Goal: Task Accomplishment & Management: Manage account settings

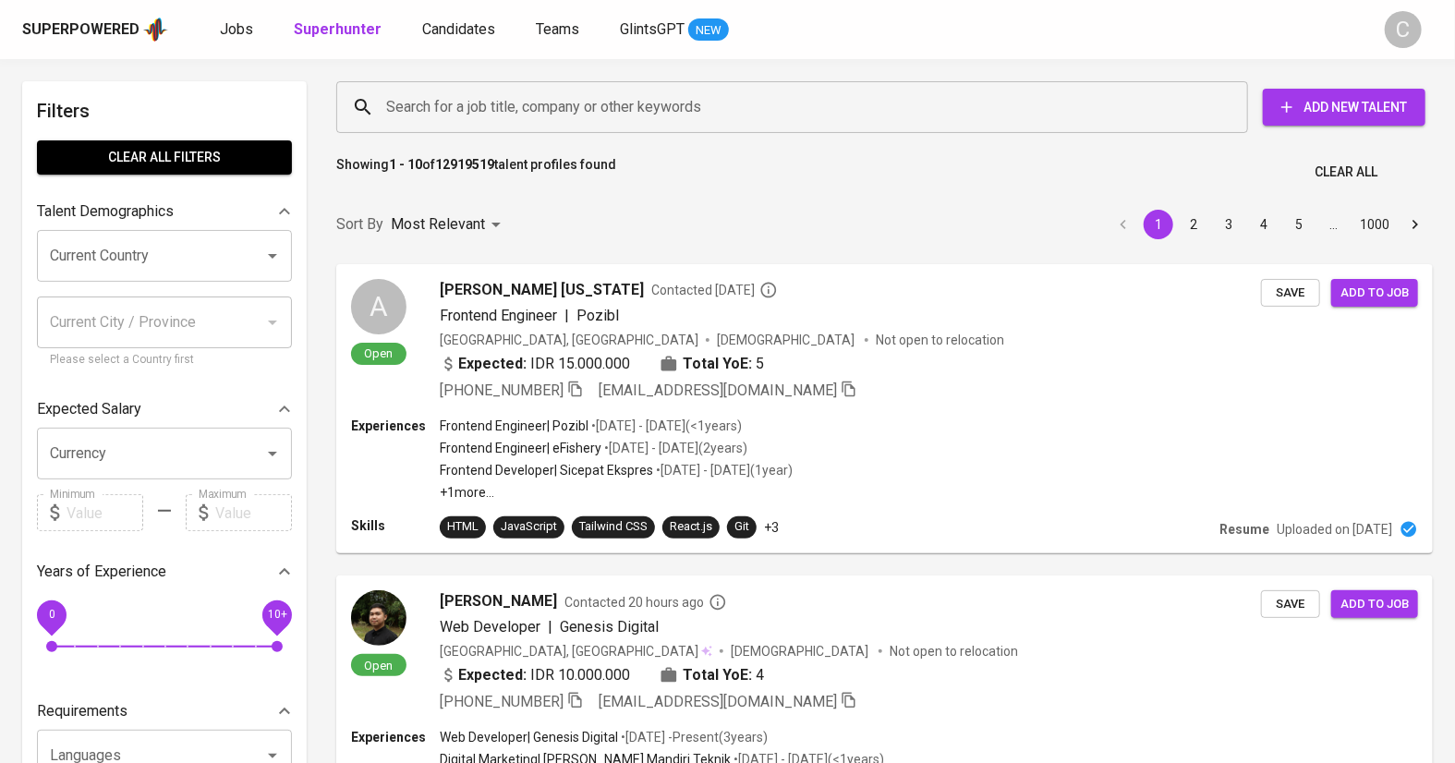
click at [362, 200] on div "Sort By Most Relevant MOST_RELEVANT 1 2 3 4 5 … 1000" at bounding box center [884, 225] width 1119 height 56
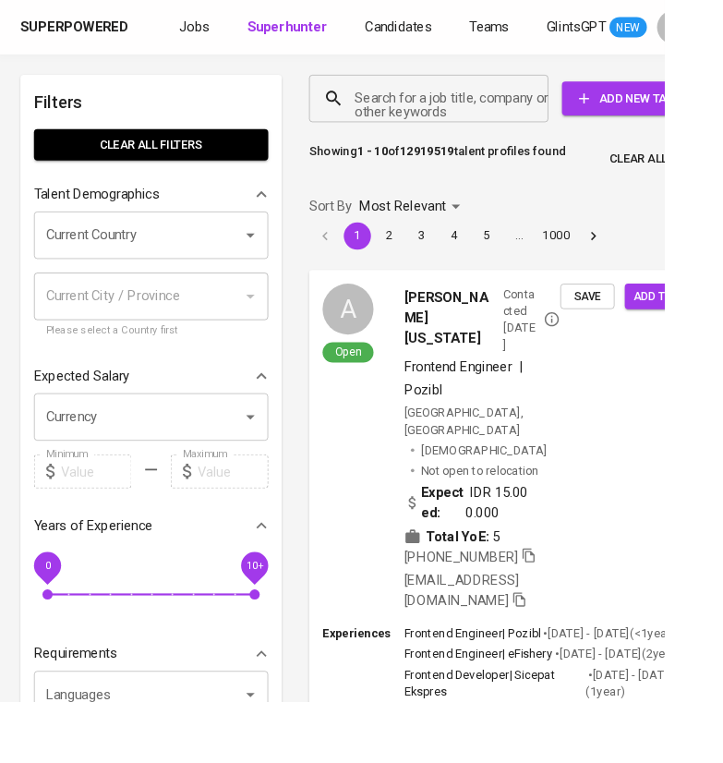
click at [439, 118] on input "Search for a job title, company or other keywords" at bounding box center [471, 107] width 179 height 35
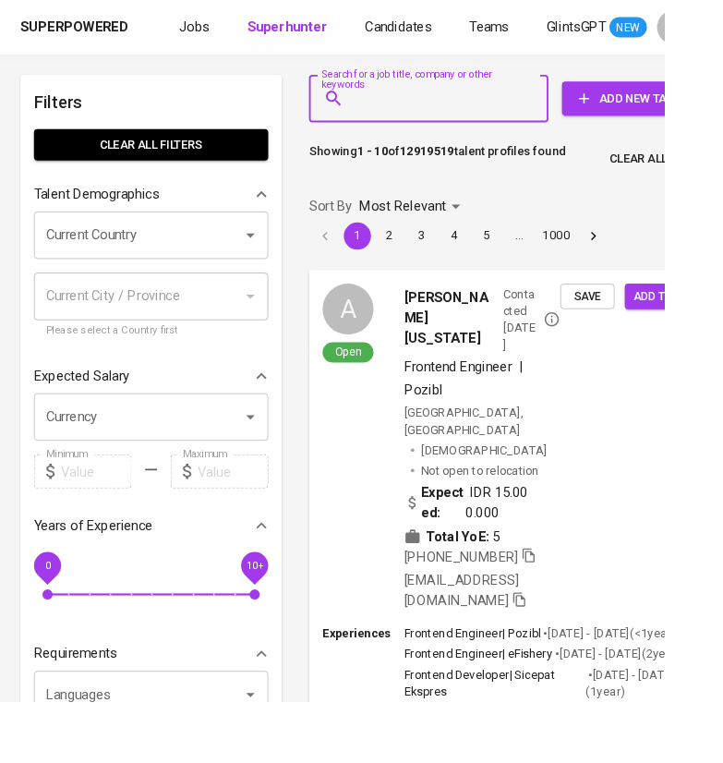
paste input "ROYCHRISTIAN40@GMAIL.COM"
type input "ROYCHRISTIAN40@GMAIL.COM"
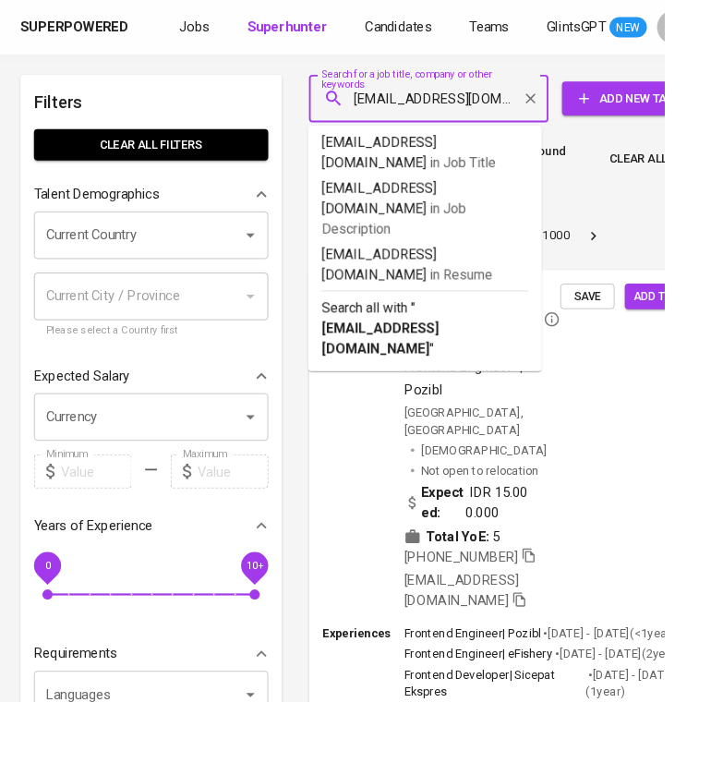
scroll to position [0, 48]
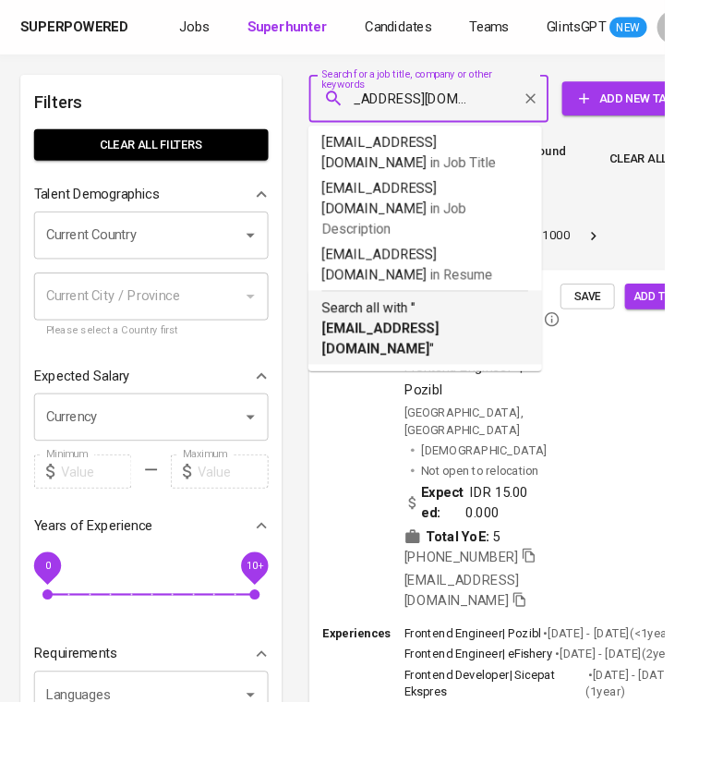
click at [441, 348] on b "ROYCHRISTIAN40@GMAIL.COM" at bounding box center [414, 368] width 128 height 40
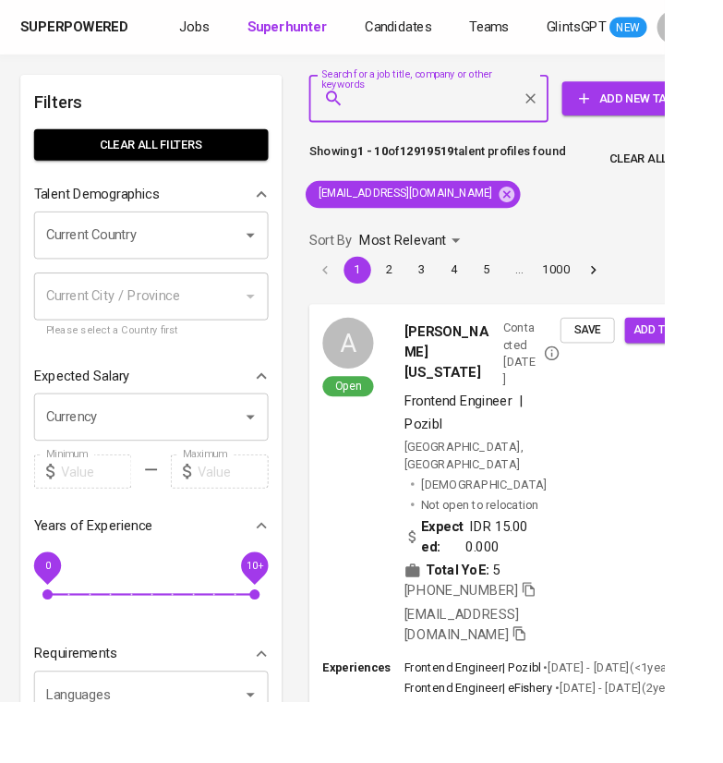
click at [441, 313] on div "Sort By Most Relevant MOST_RELEVANT 1 2 3 4 5 … 1000" at bounding box center [559, 277] width 468 height 86
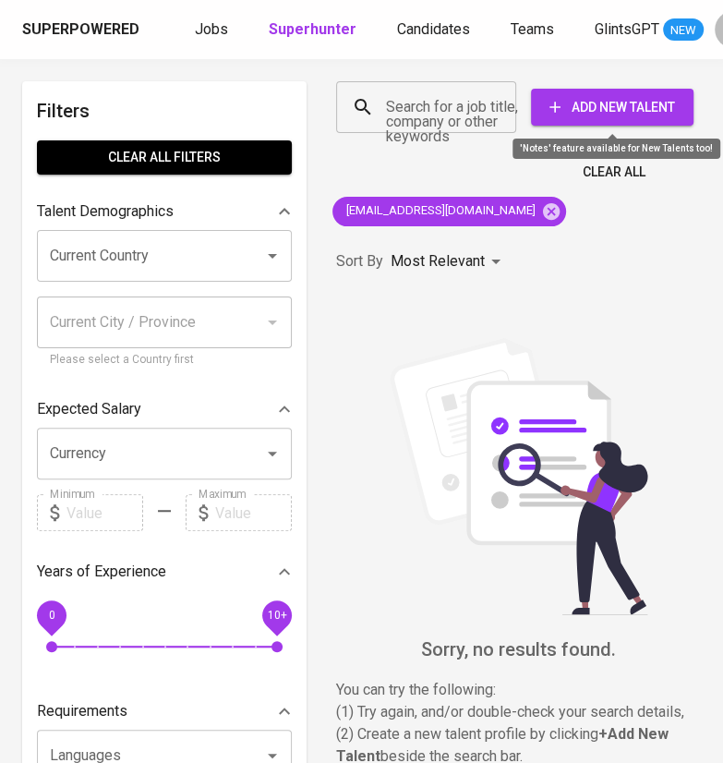
click at [612, 106] on span "Add New Talent" at bounding box center [612, 107] width 133 height 23
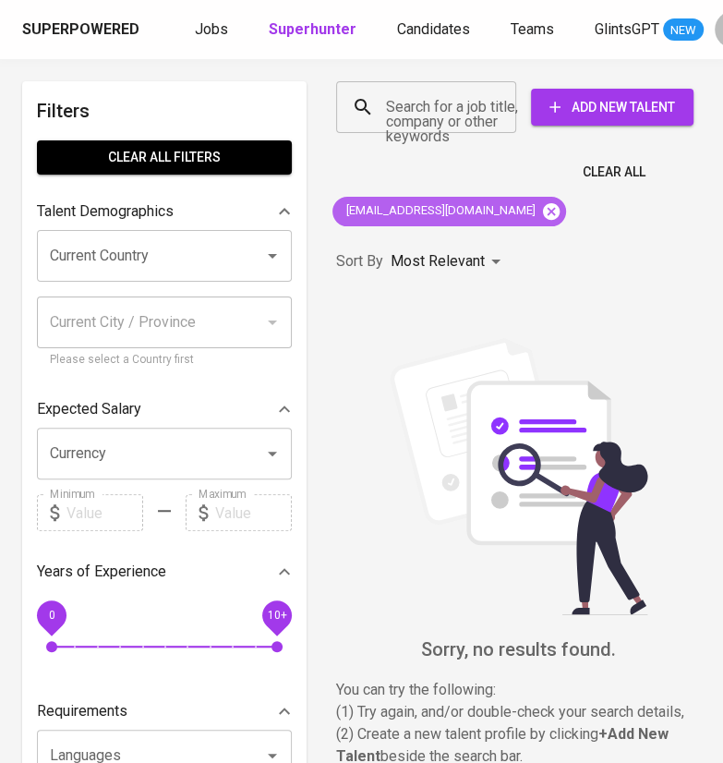
click at [541, 212] on icon at bounding box center [551, 211] width 20 height 20
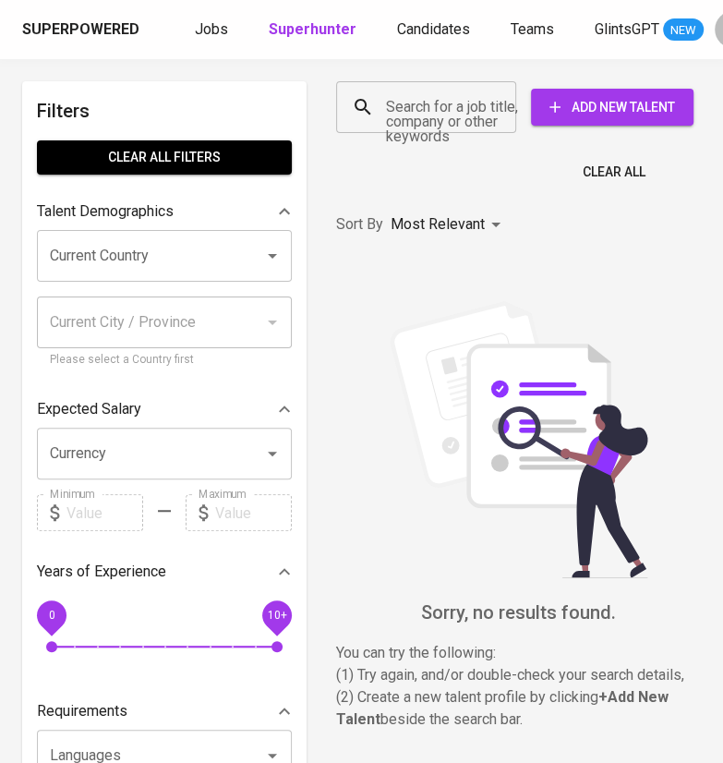
click at [453, 124] on input "Search for a job title, company or other keywords" at bounding box center [431, 107] width 99 height 35
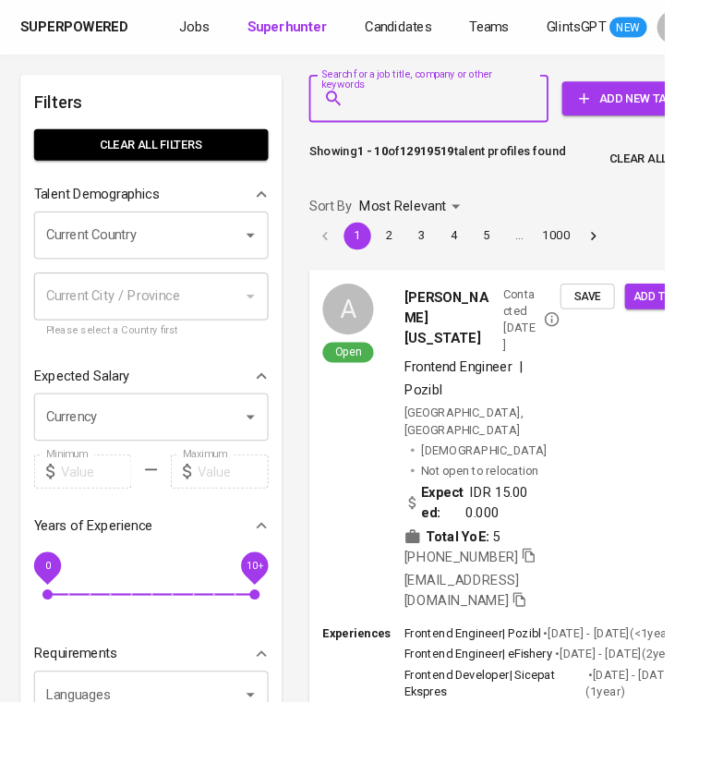
paste input "(roychristian40@gmail.com"
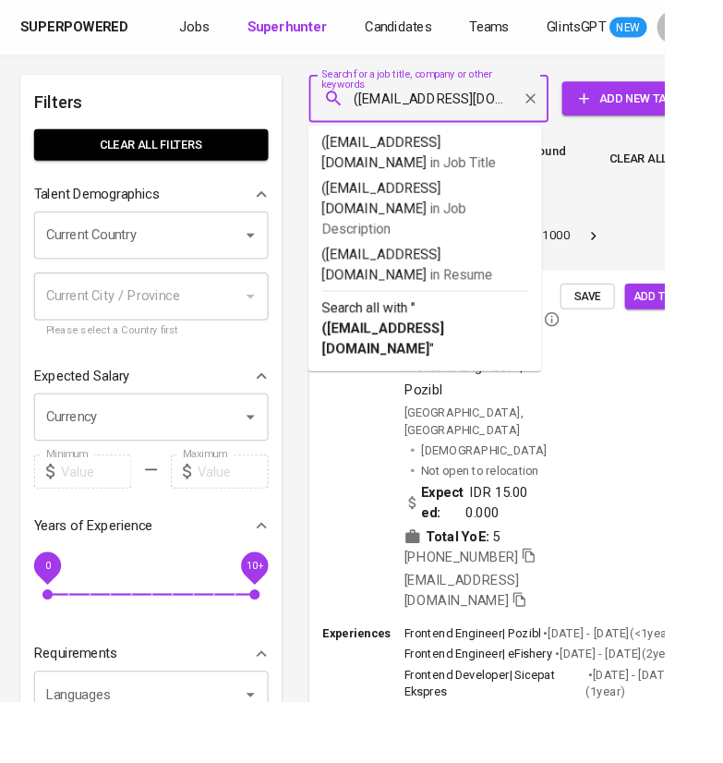
scroll to position [0, 15]
click at [394, 112] on input "(roychristian40@gmail.com" at bounding box center [471, 107] width 179 height 35
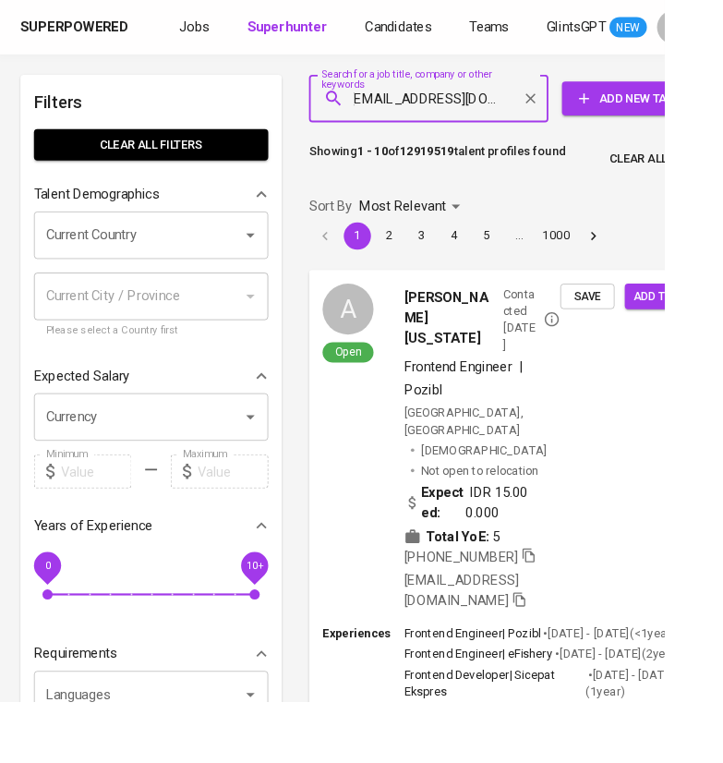
scroll to position [0, 0]
type input "roychristian40@gmail.com"
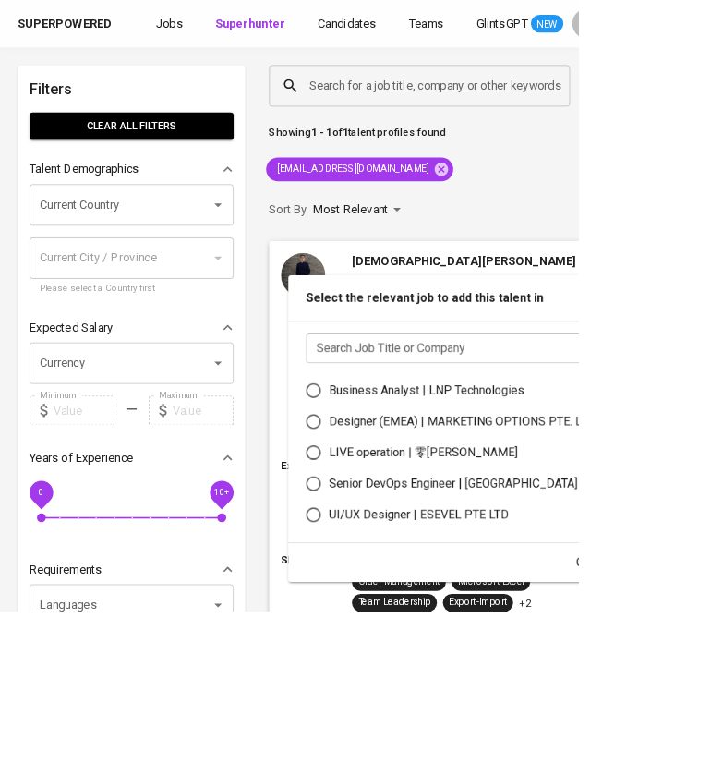
click at [566, 427] on input "text" at bounding box center [619, 435] width 473 height 37
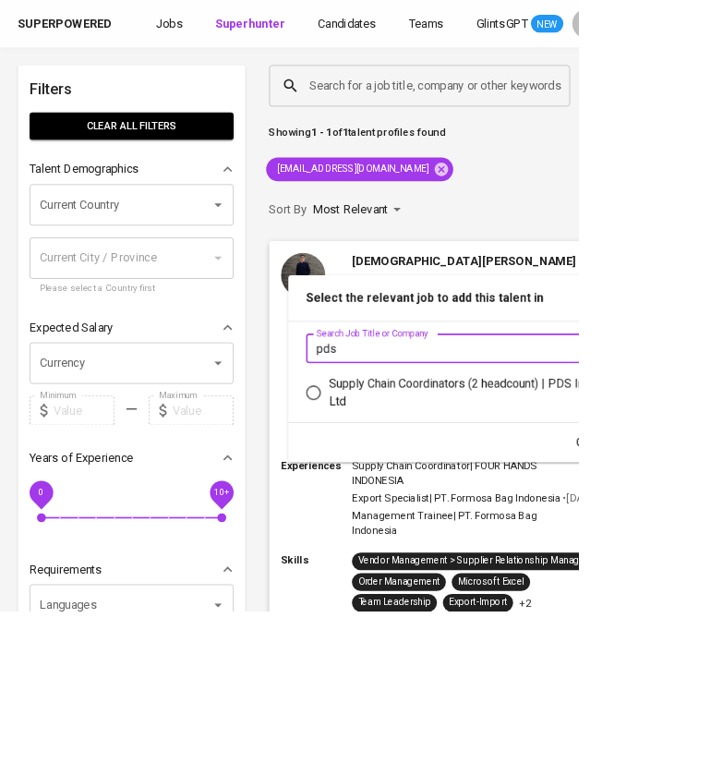
type input "pds"
click at [553, 484] on div "Supply Chain Coordinators (2 headcount) | PDS International Pte Ltd" at bounding box center [626, 490] width 430 height 44
click at [411, 484] on input "Supply Chain Coordinators (2 headcount) | PDS International Pte Ltd" at bounding box center [391, 490] width 39 height 39
radio input "true"
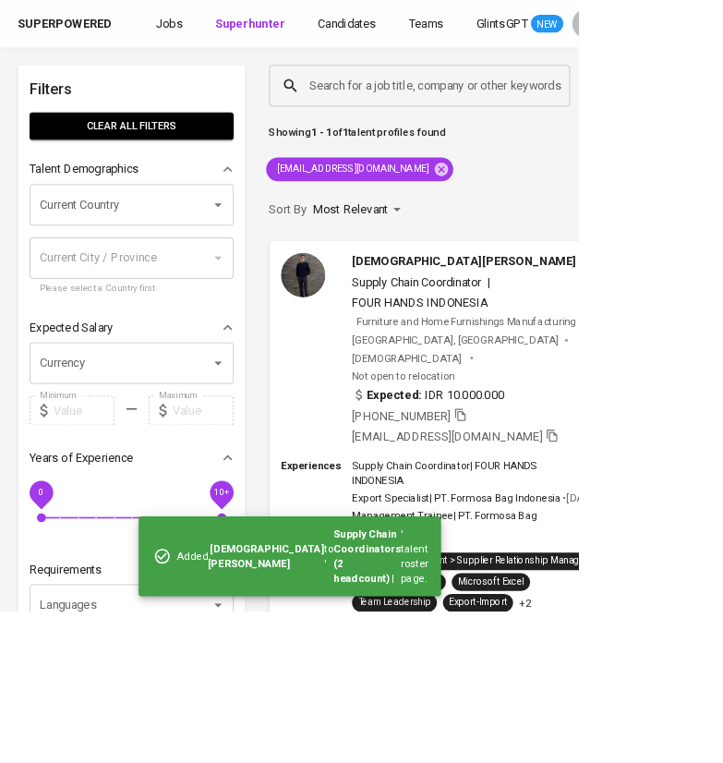
click at [541, 212] on icon at bounding box center [551, 211] width 20 height 20
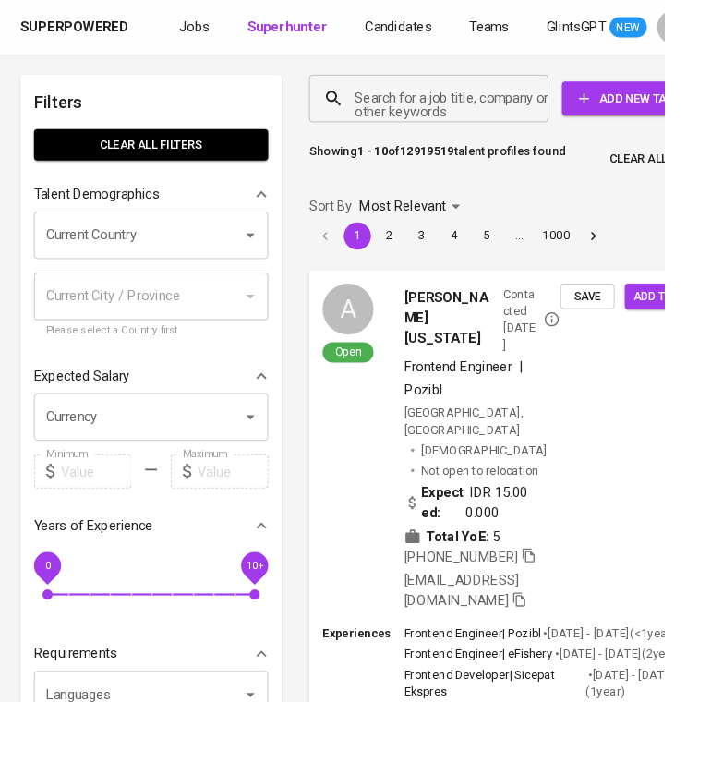
click at [459, 96] on input "Search for a job title, company or other keywords" at bounding box center [471, 107] width 179 height 35
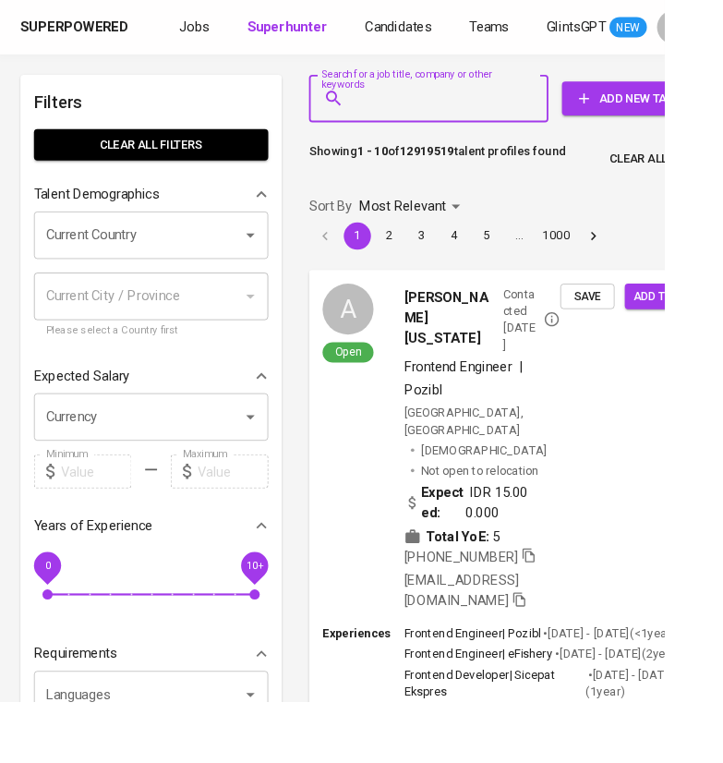
paste input "agung.perdana.tanjung@gmail.com"
type input "agung.perdana.tanjung@gmail.com"
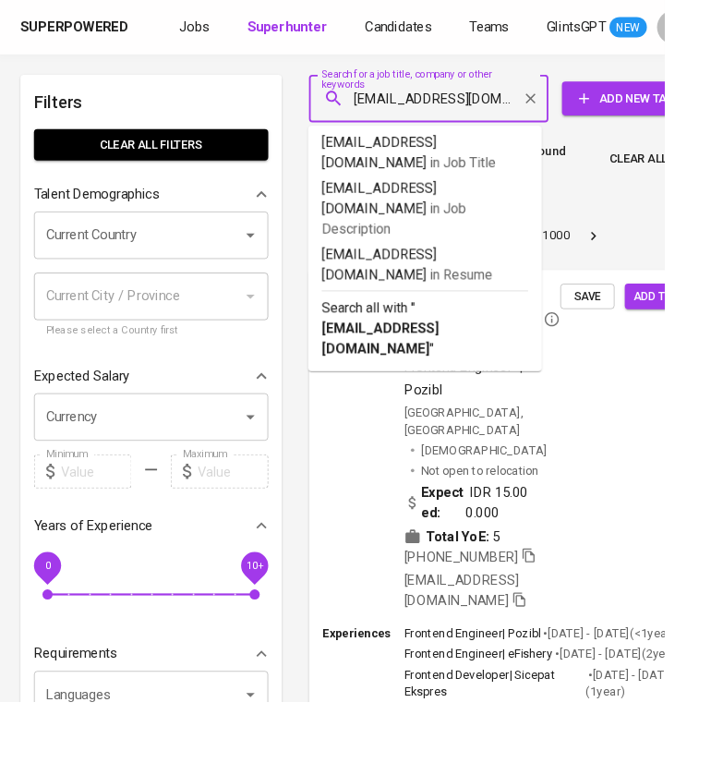
scroll to position [0, 67]
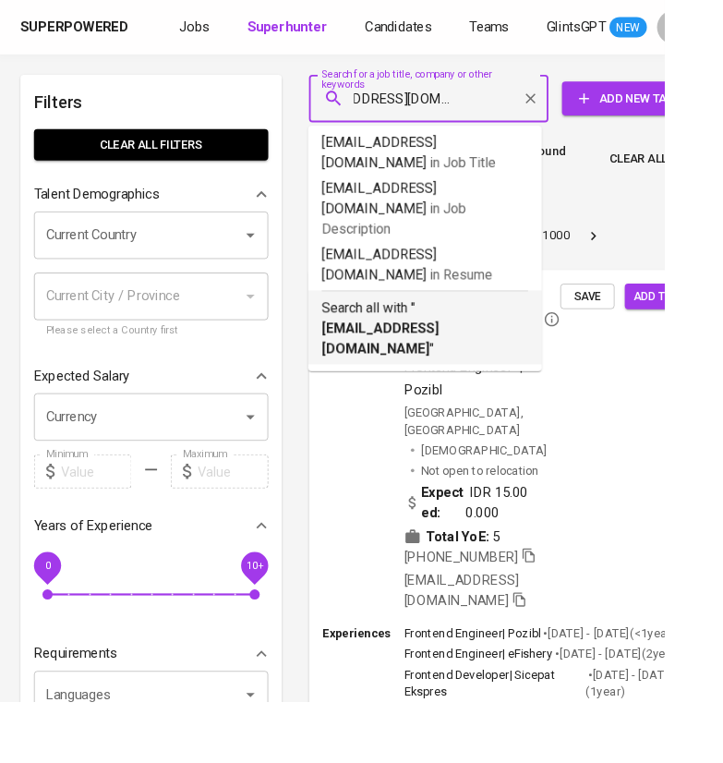
click at [437, 324] on p "Search all with " agung.perdana.tanjung@gmail.com "" at bounding box center [462, 357] width 225 height 67
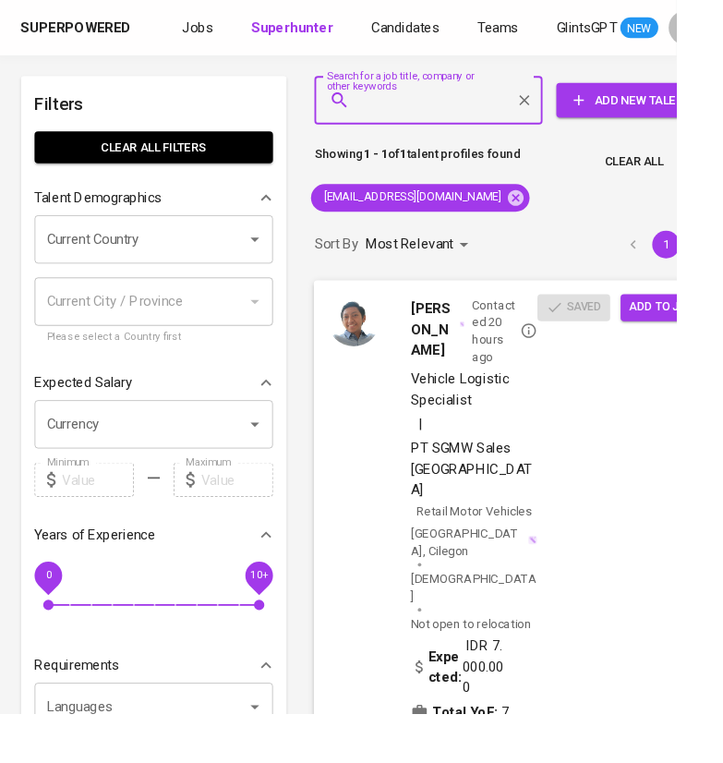
click at [572, 424] on span "Vehicle Logistic Specialist" at bounding box center [507, 416] width 135 height 44
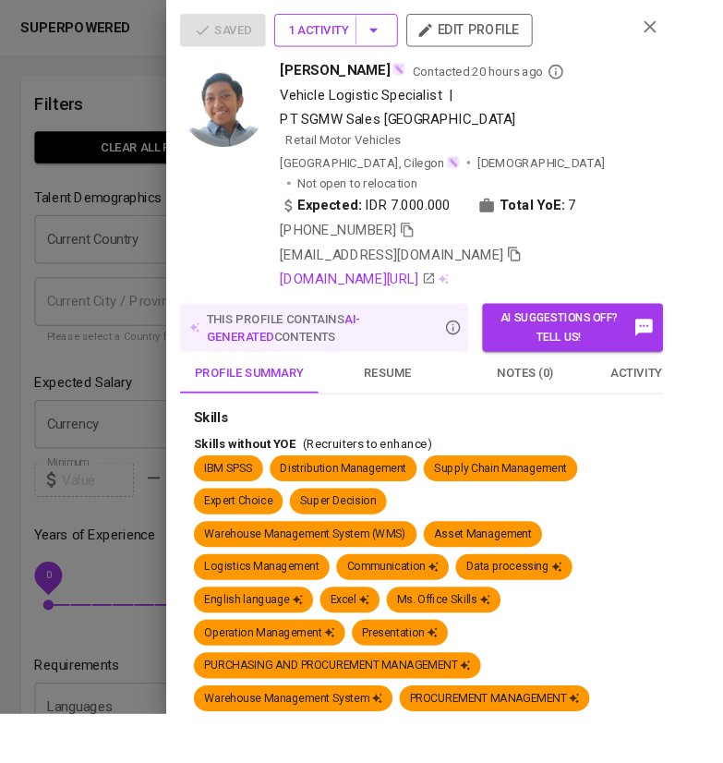
click at [383, 23] on span "1 Activity" at bounding box center [359, 32] width 103 height 23
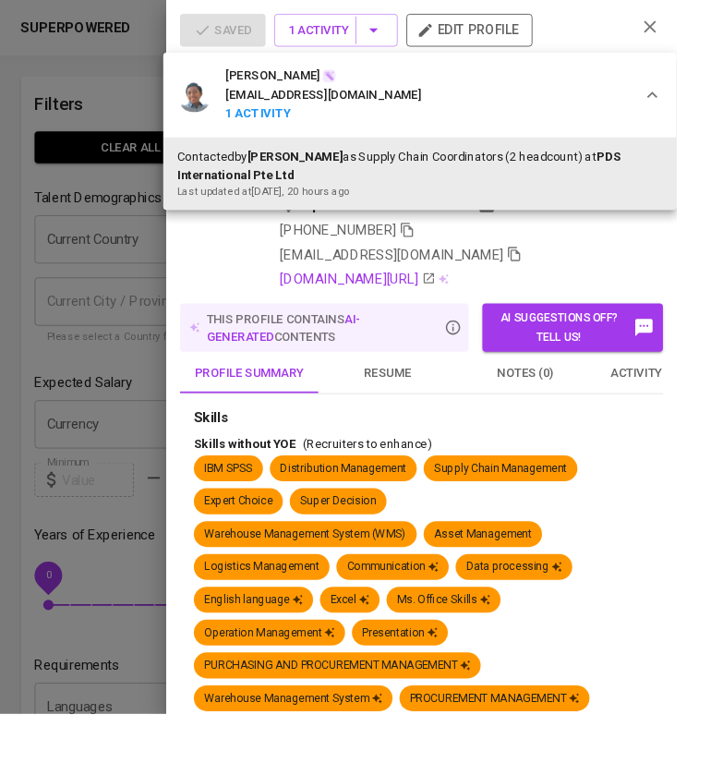
click at [71, 383] on div at bounding box center [361, 381] width 723 height 763
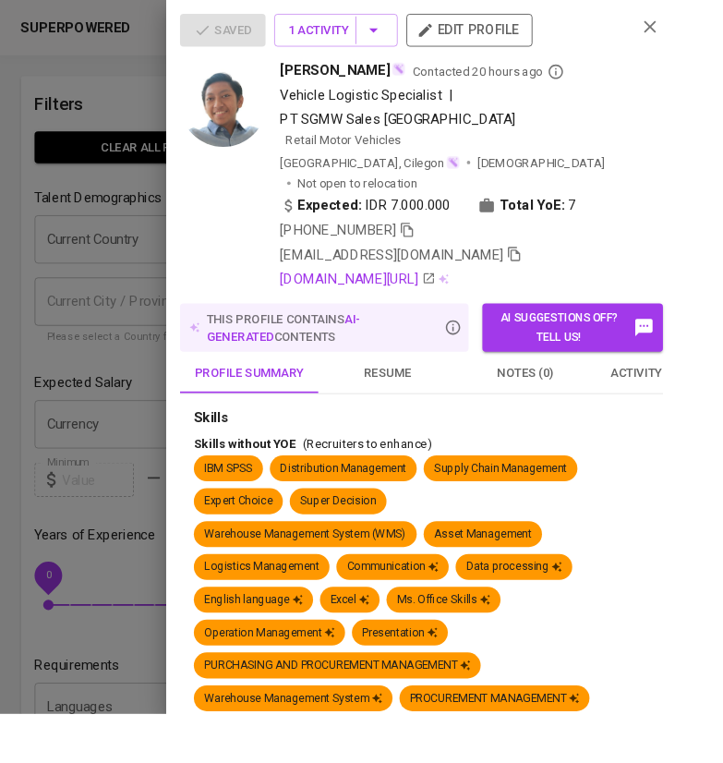
click at [117, 384] on div at bounding box center [361, 381] width 723 height 763
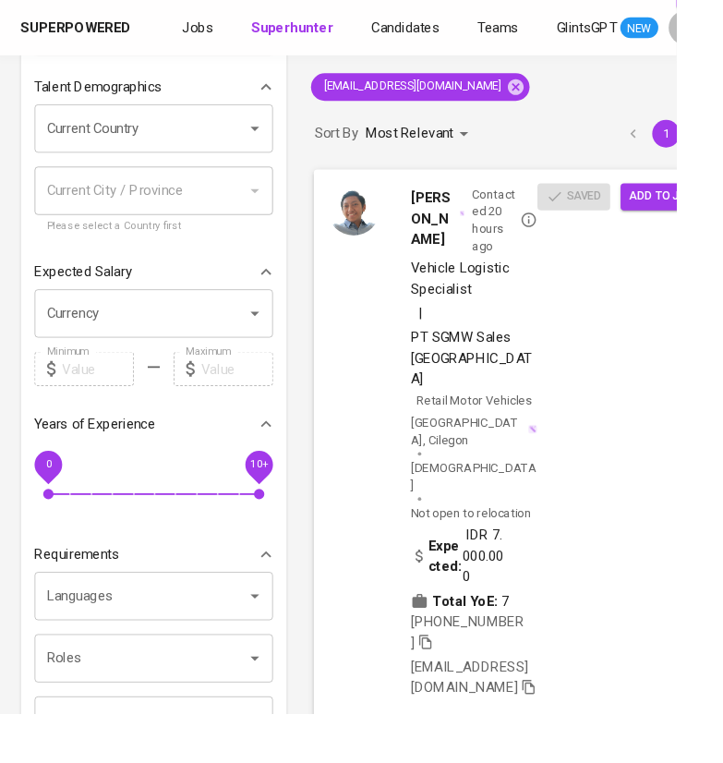
scroll to position [116, 0]
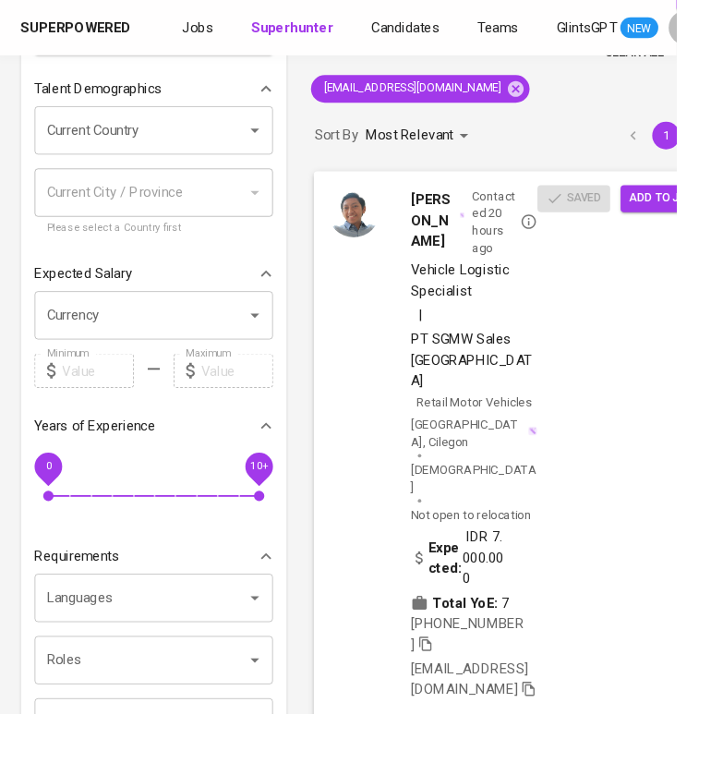
click at [698, 208] on span "Add to job" at bounding box center [707, 211] width 68 height 21
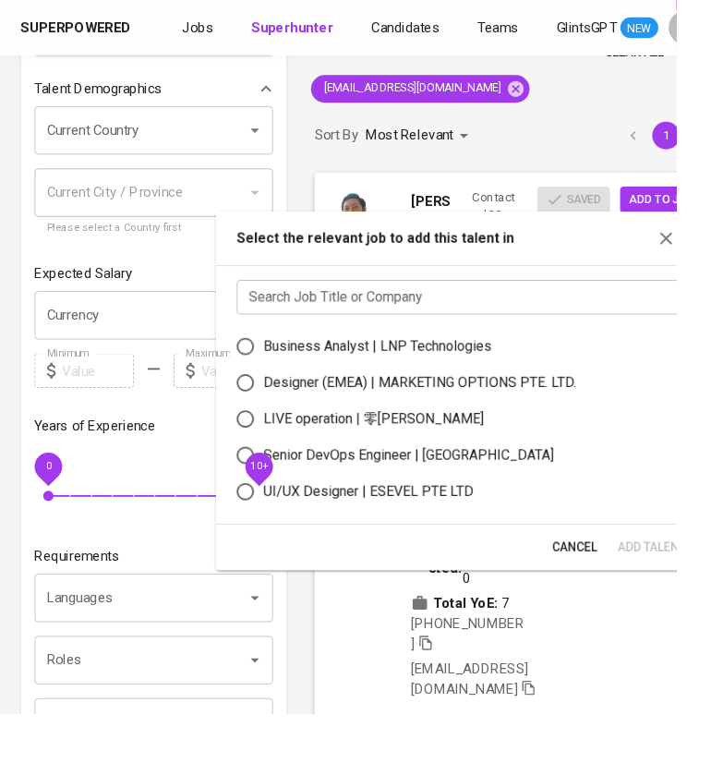
click at [490, 324] on input "text" at bounding box center [489, 317] width 473 height 37
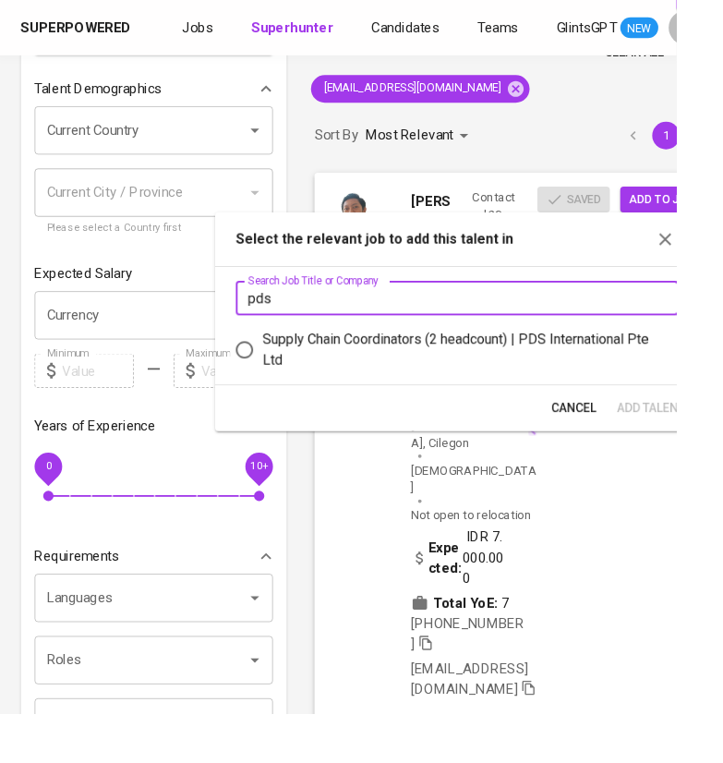
type input "pds"
click at [421, 362] on div "Supply Chain Coordinators (2 headcount) | PDS International Pte Ltd" at bounding box center [496, 374] width 430 height 44
click at [281, 362] on input "Supply Chain Coordinators (2 headcount) | PDS International Pte Ltd" at bounding box center [261, 374] width 39 height 39
radio input "true"
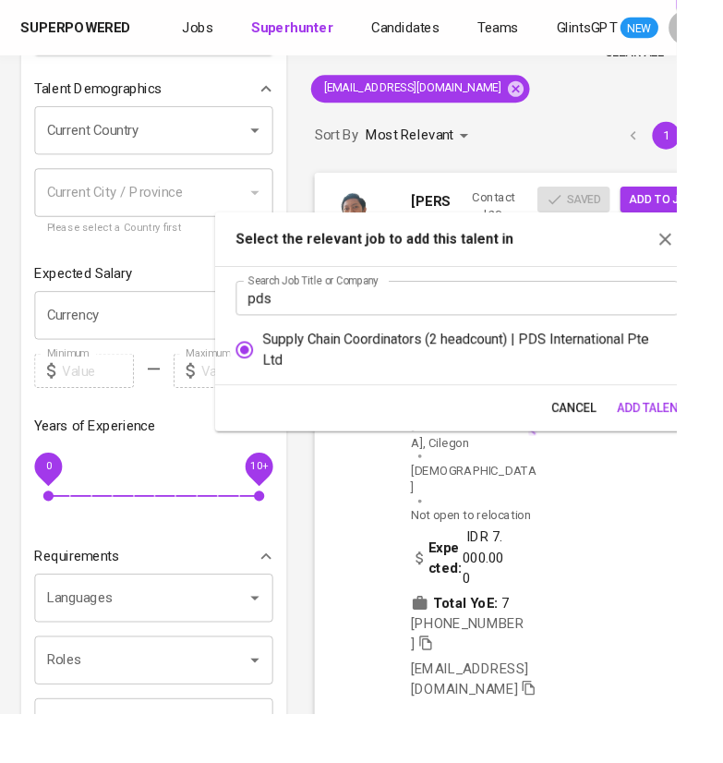
click at [697, 435] on span "Add Talent" at bounding box center [696, 436] width 73 height 23
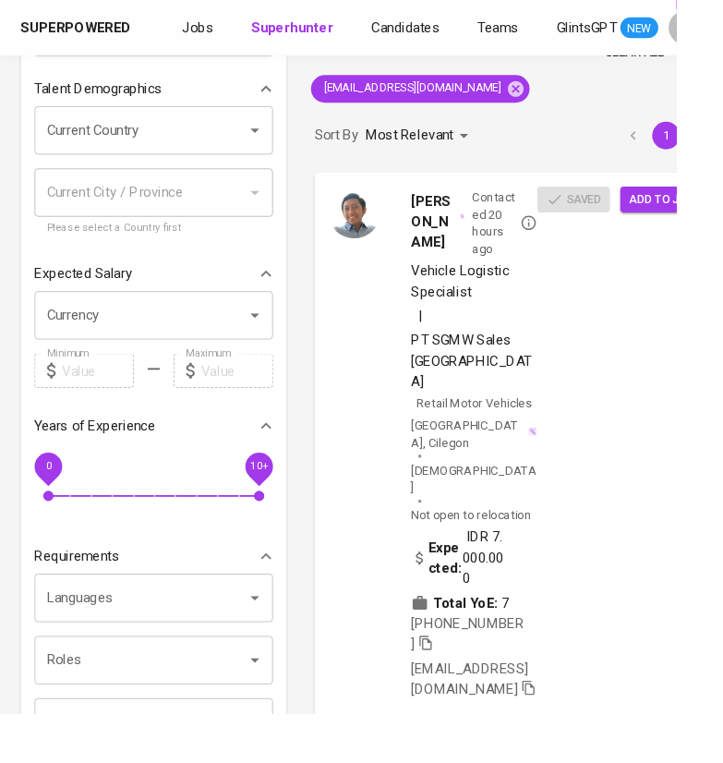
click at [560, 96] on icon at bounding box center [551, 94] width 17 height 17
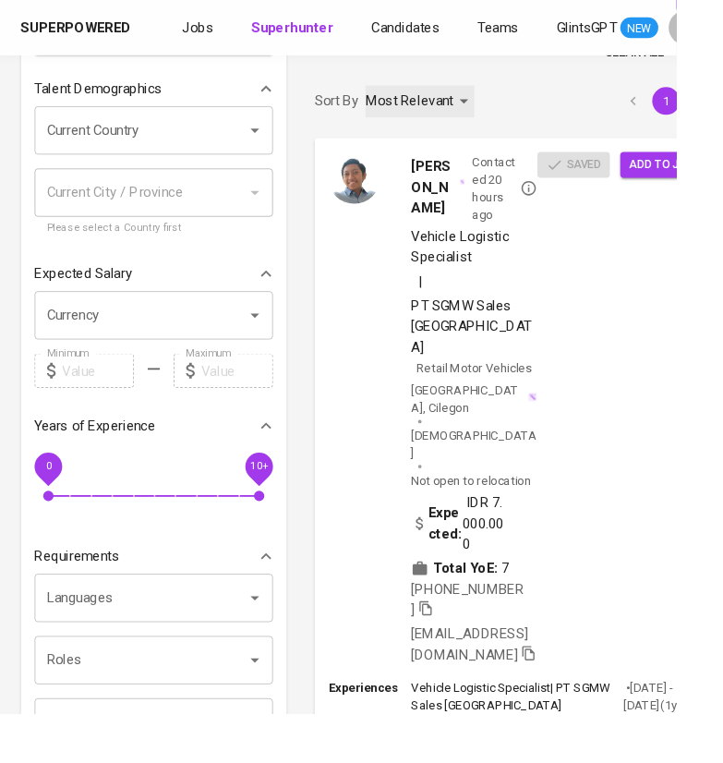
click at [467, 119] on div "Most Relevant" at bounding box center [449, 108] width 116 height 34
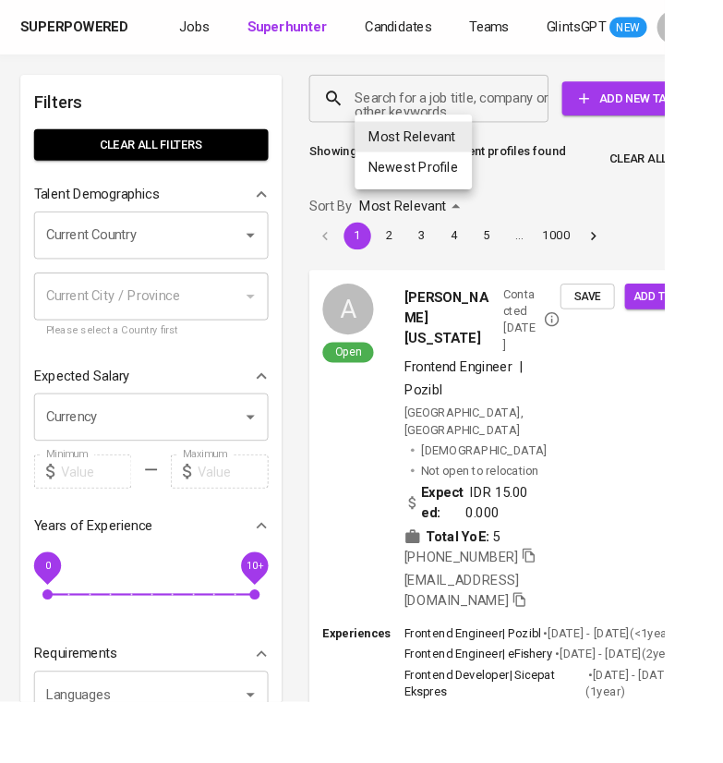
click at [410, 102] on div at bounding box center [361, 381] width 723 height 763
click at [455, 105] on input "Search for a job title, company or other keywords" at bounding box center [471, 107] width 179 height 35
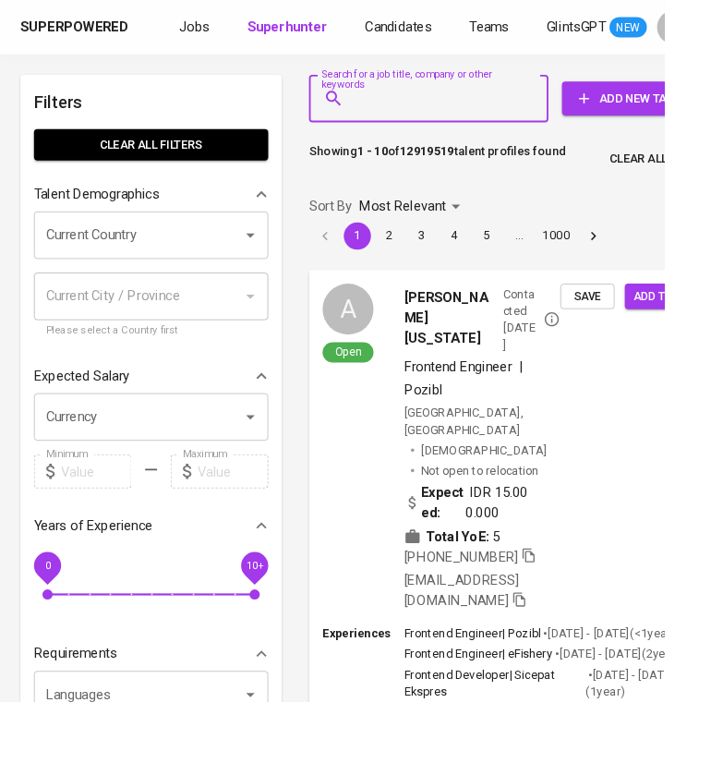
paste input "tasyaamandaf@gmail.com"
type input "tasyaamandaf@gmail.com"
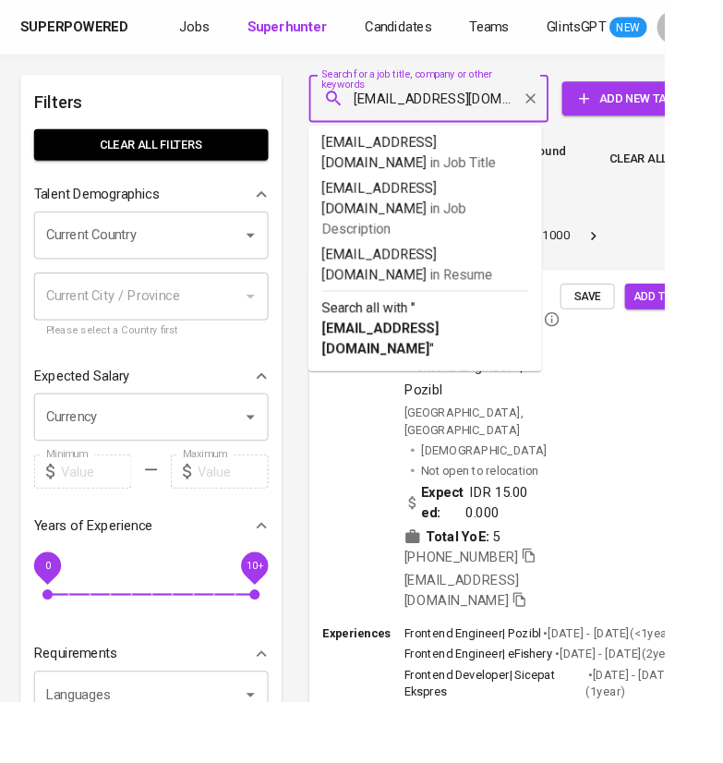
scroll to position [0, 10]
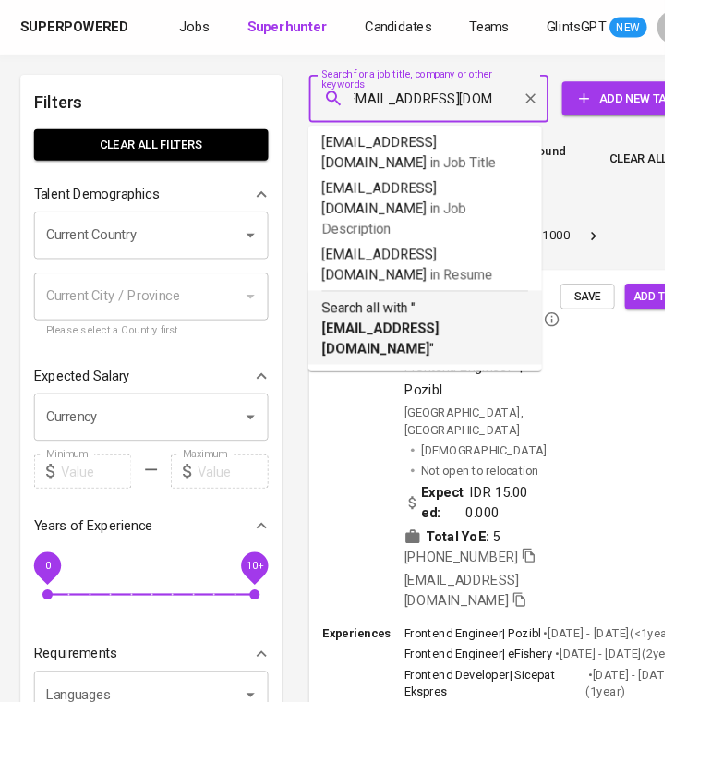
click at [478, 348] on b "tasyaamandaf@gmail.com" at bounding box center [414, 368] width 128 height 40
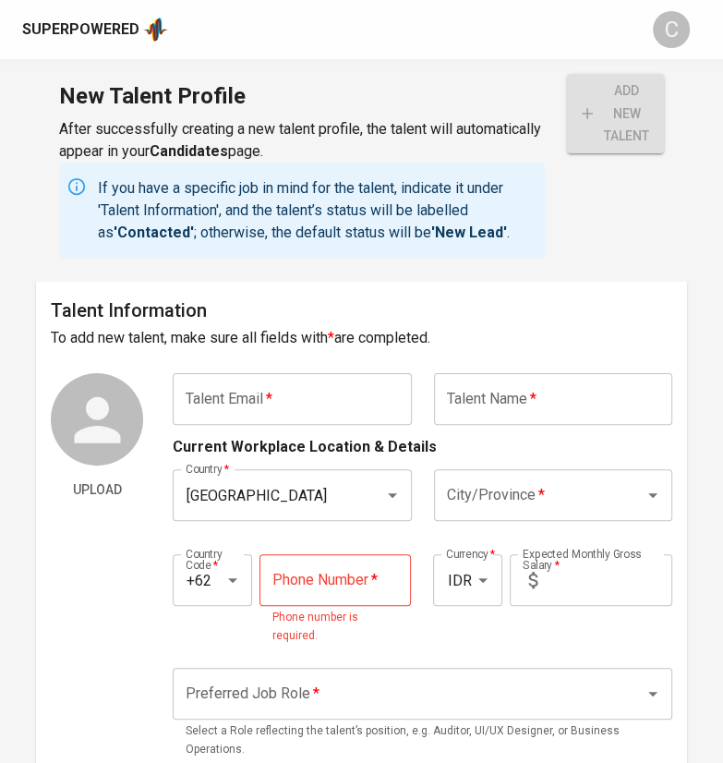
click at [237, 399] on input "text" at bounding box center [292, 399] width 238 height 52
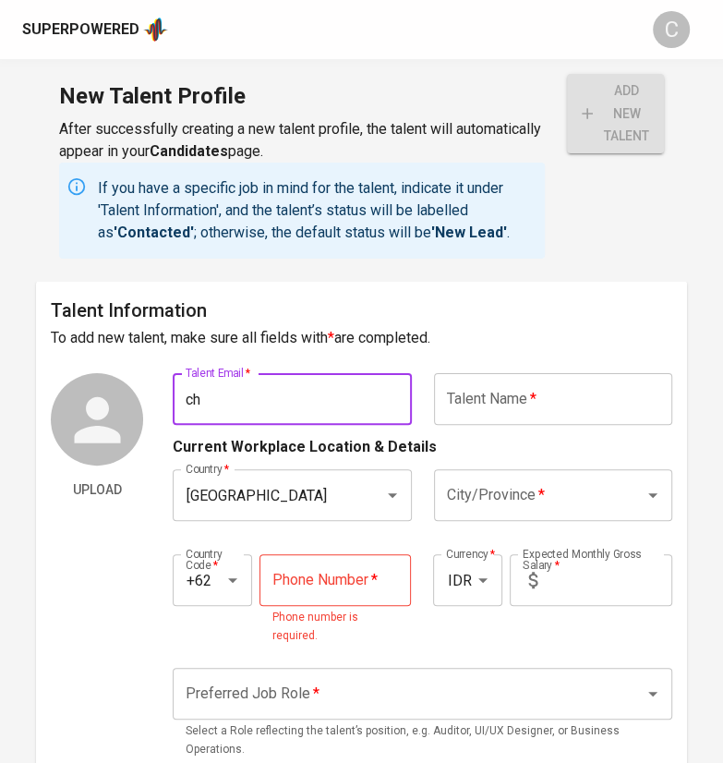
type input "c"
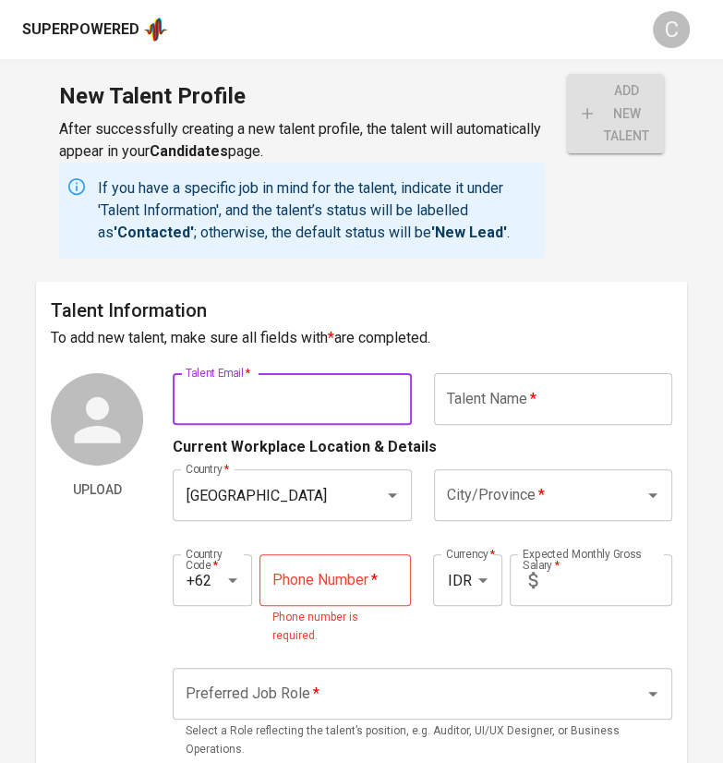
type input "c"
type input "h"
type input "c"
paste input "roychristian40@gmail.com"
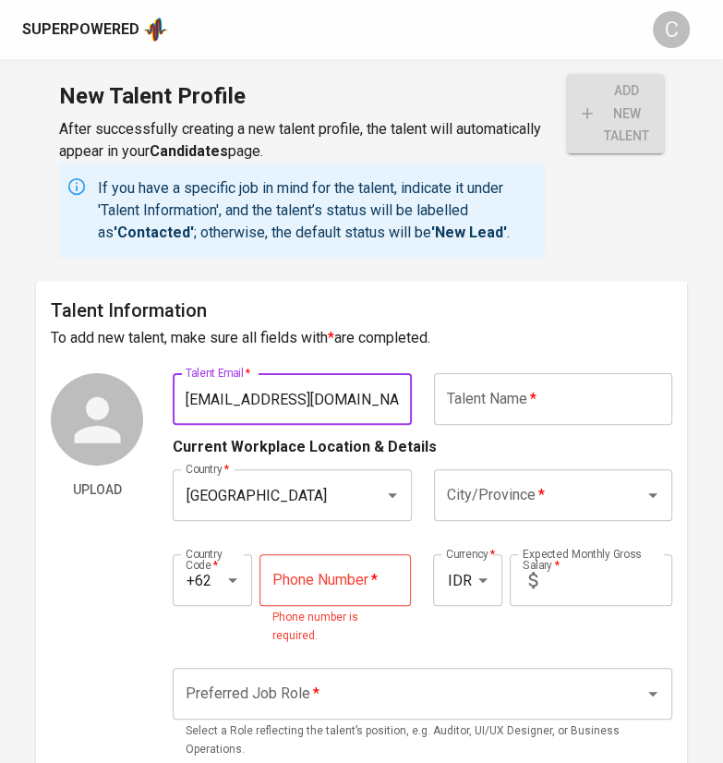
type input "roychristian40@gmail.com"
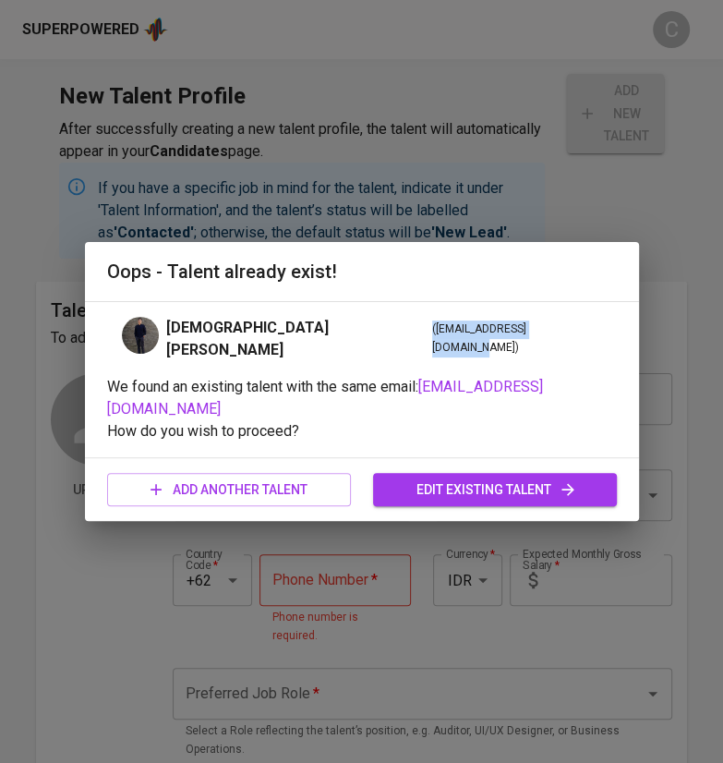
drag, startPoint x: 259, startPoint y: 341, endPoint x: 393, endPoint y: 341, distance: 134.0
click at [432, 341] on span "( roychristian40@gmail.com )" at bounding box center [517, 339] width 170 height 37
copy span "( roychristian40@gmail.com"
click at [340, 166] on div "Oops - Talent already exist! Christian Roy ( roychristian40@gmail.com ) We foun…" at bounding box center [361, 381] width 723 height 763
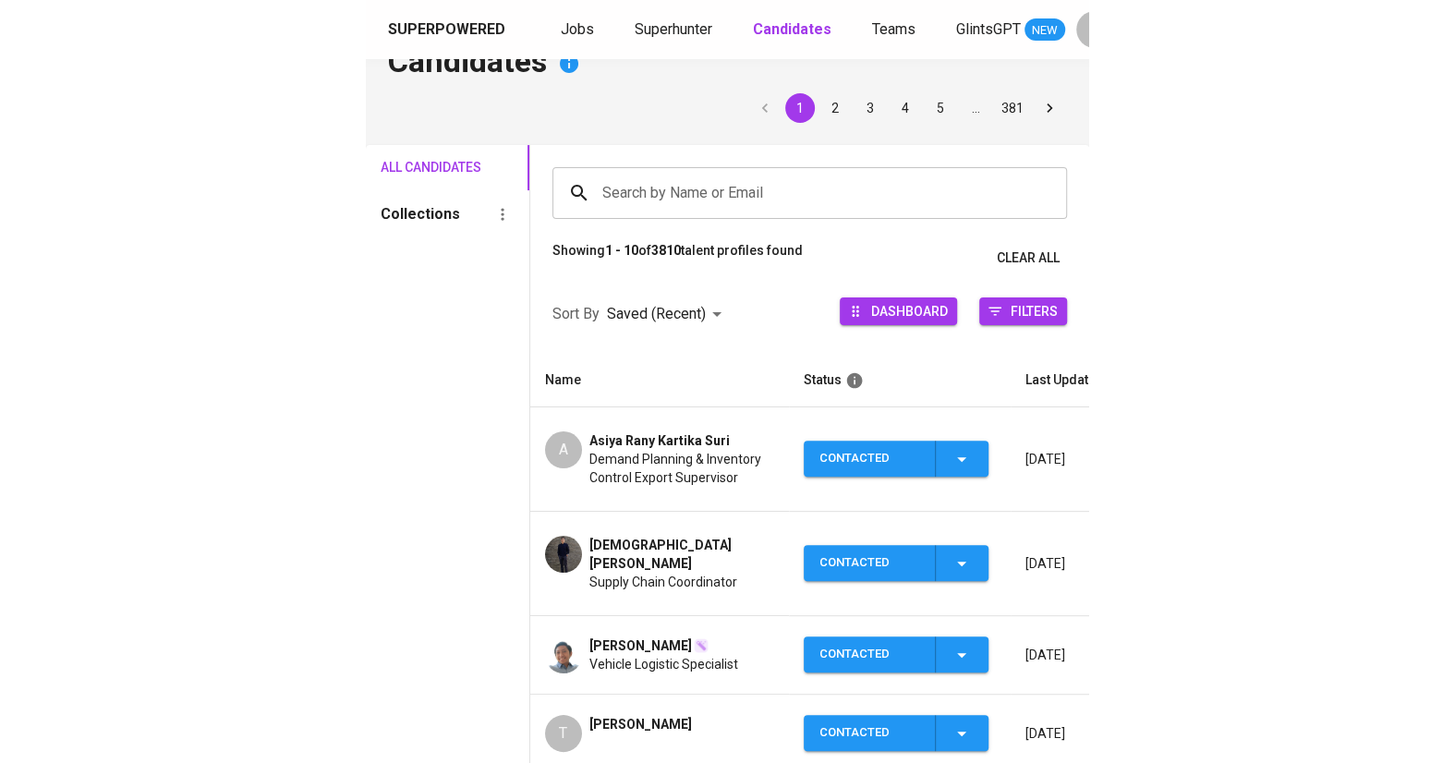
scroll to position [39, 0]
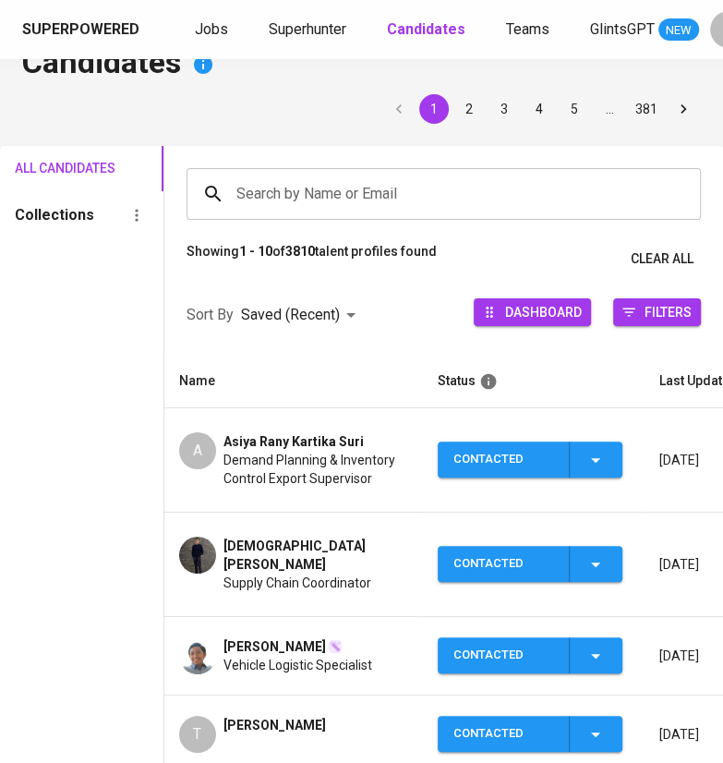
click at [662, 0] on html "Superpowered Jobs Superhunter Candidates Teams GlintsGPT NEW C Candidates 1 2 3…" at bounding box center [361, 693] width 723 height 1465
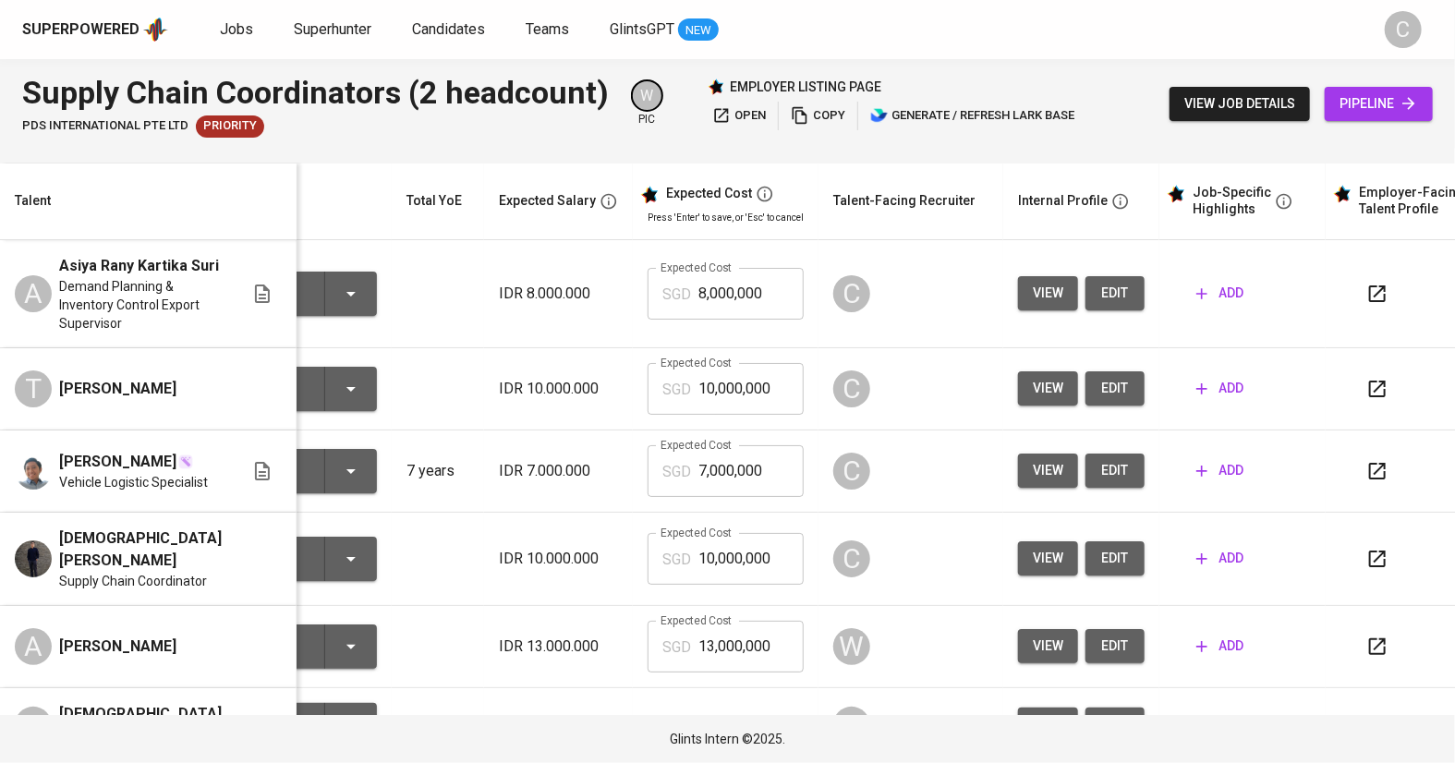
scroll to position [0, 108]
